Goal: Information Seeking & Learning: Learn about a topic

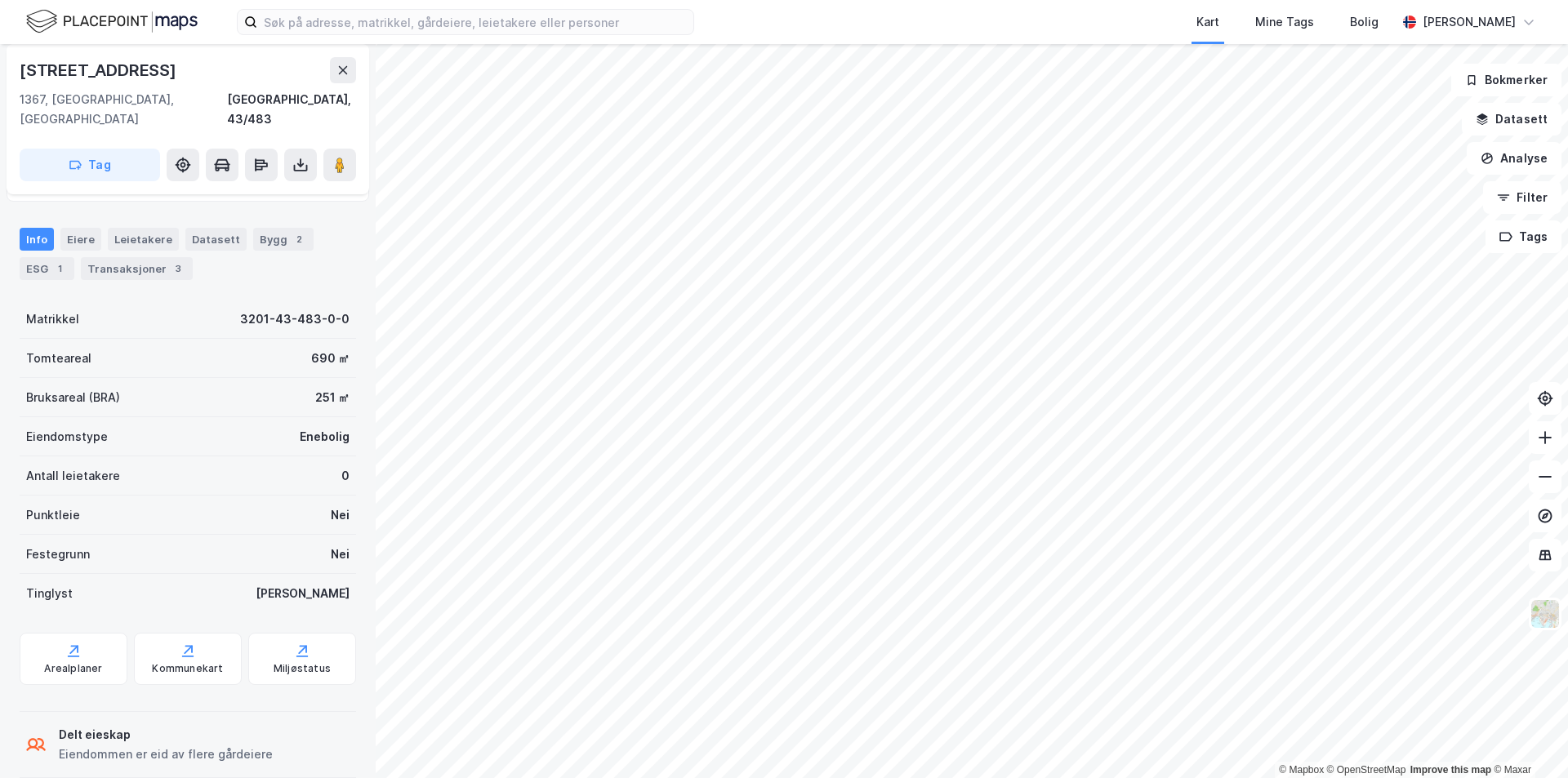
scroll to position [127, 0]
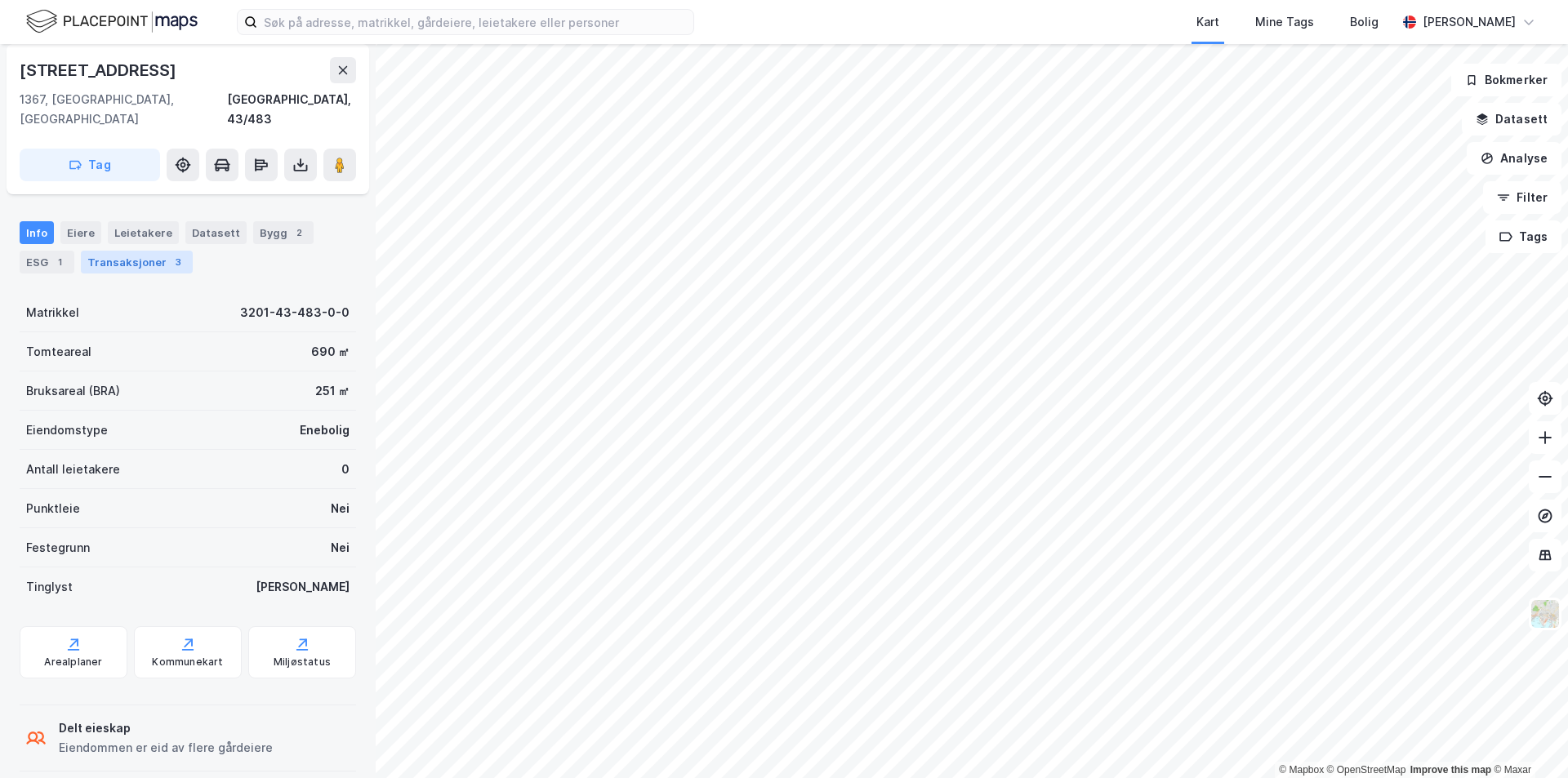
click at [126, 251] on div "Transaksjoner 3" at bounding box center [137, 263] width 112 height 23
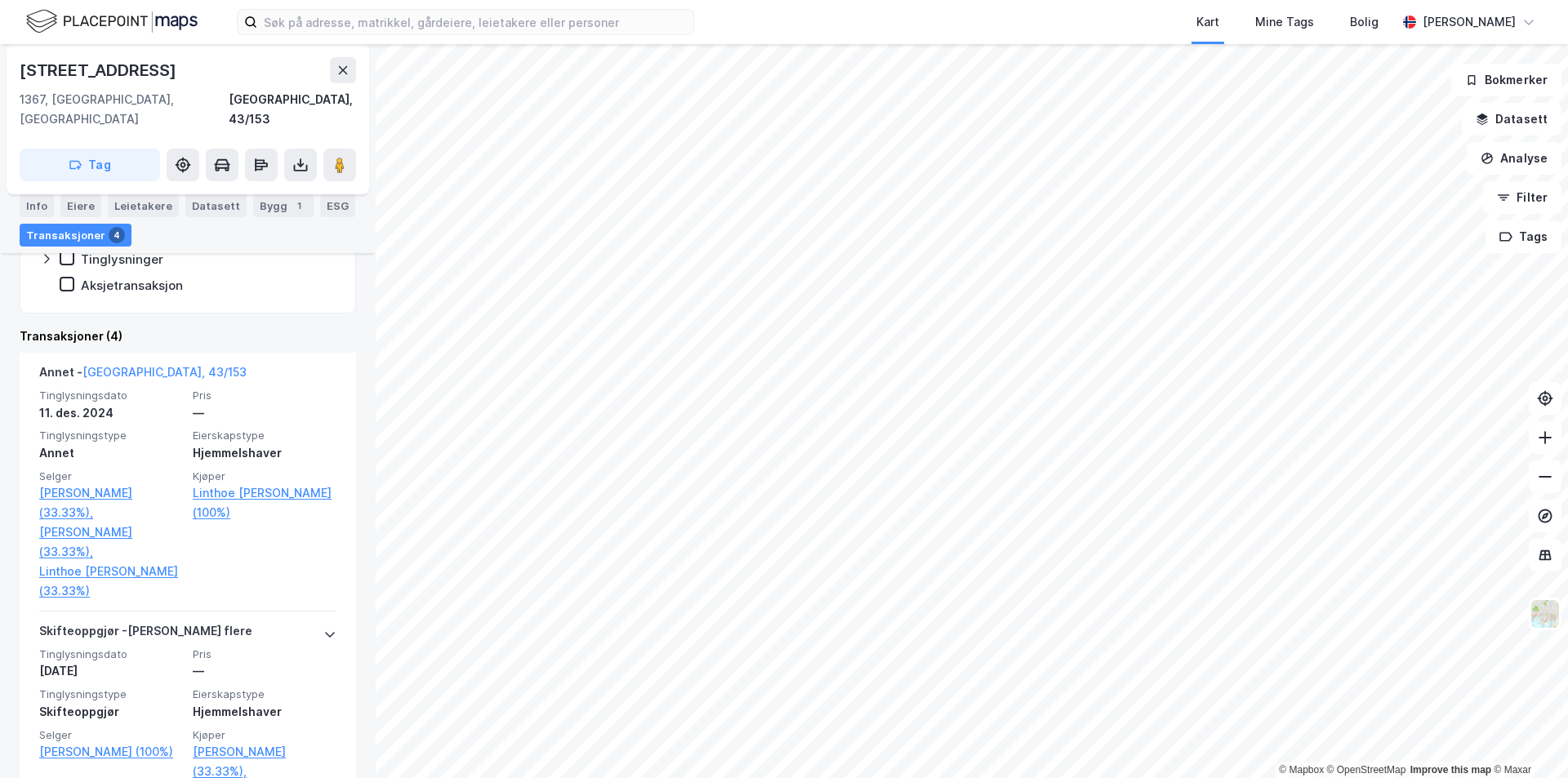
scroll to position [327, 0]
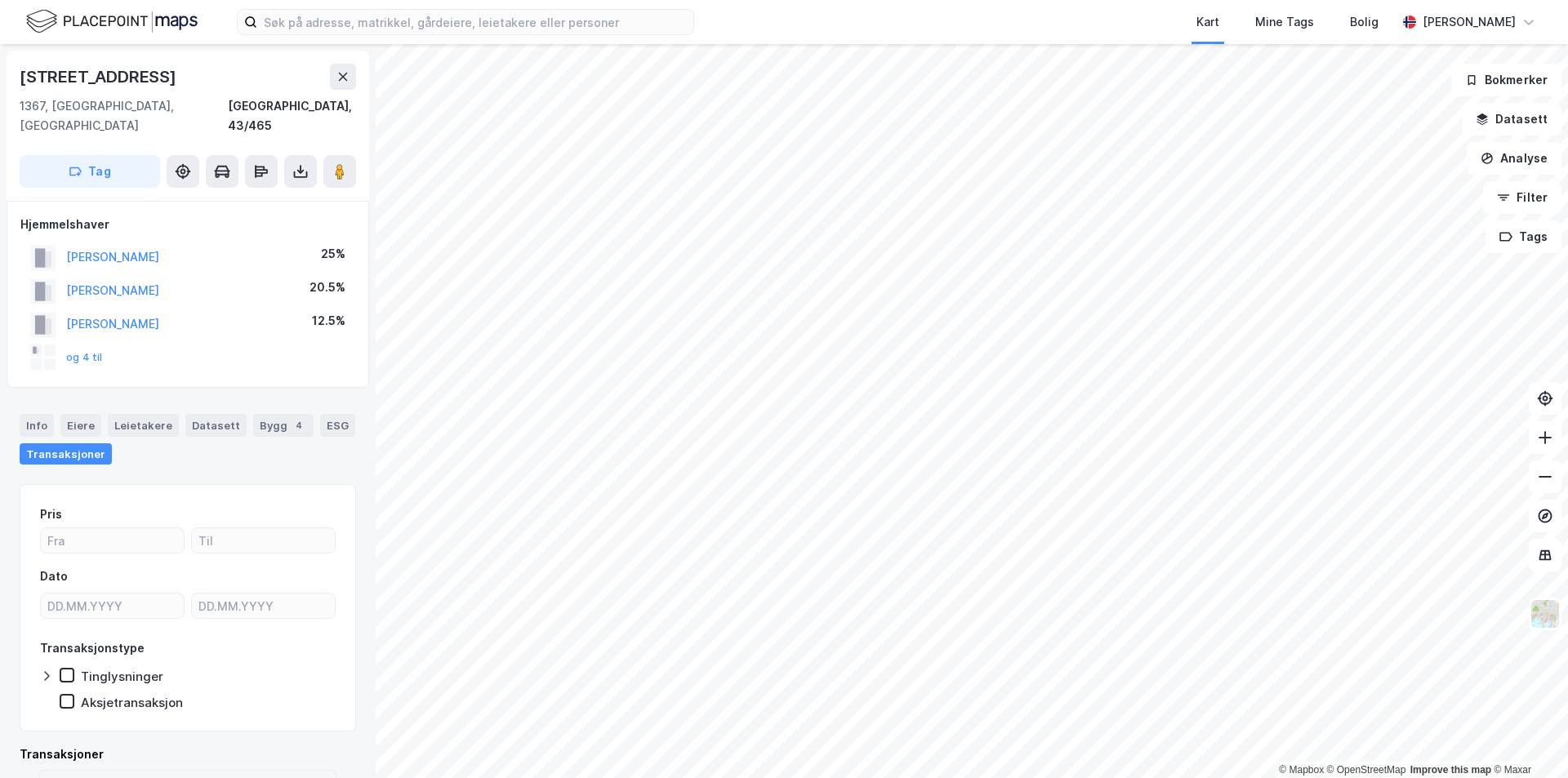
scroll to position [1, 0]
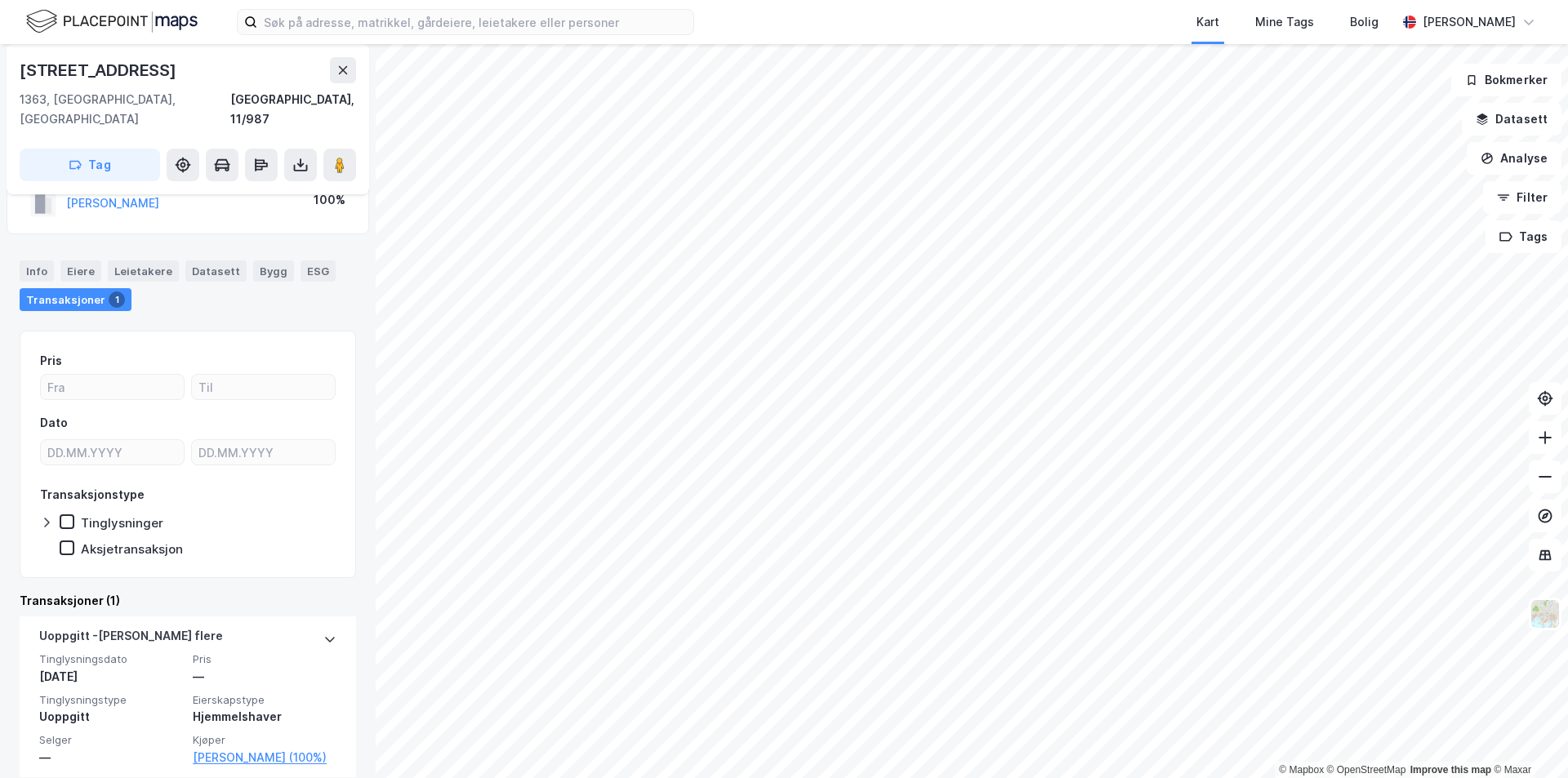
scroll to position [73, 0]
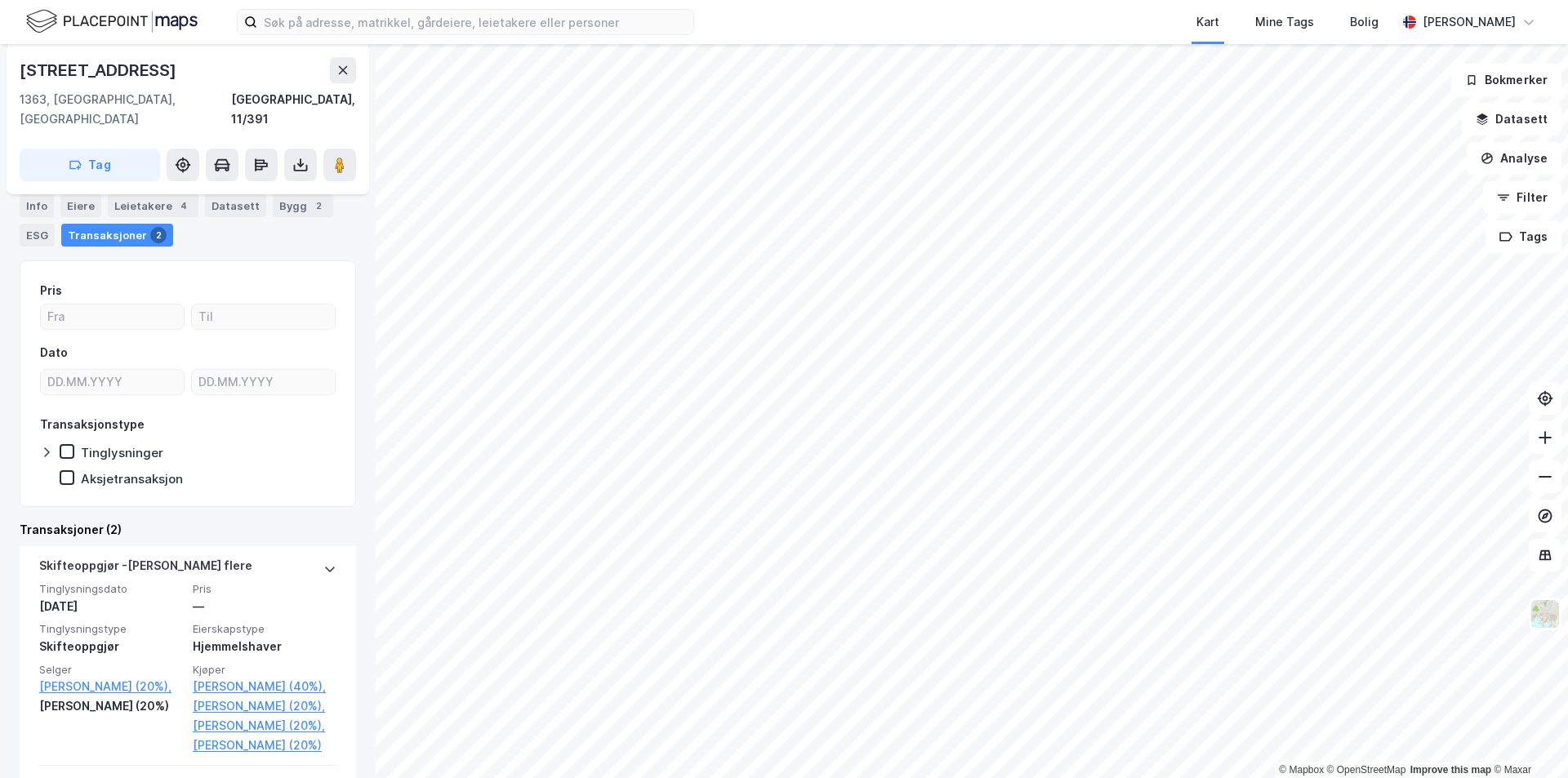
scroll to position [245, 0]
